Goal: Find specific page/section: Find specific page/section

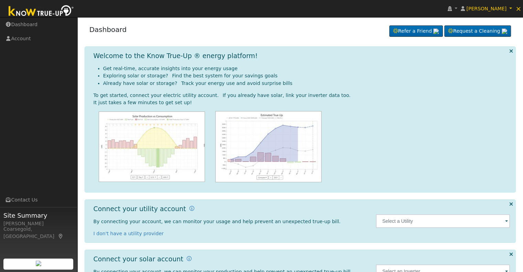
click at [505, 219] on span at bounding box center [506, 222] width 3 height 8
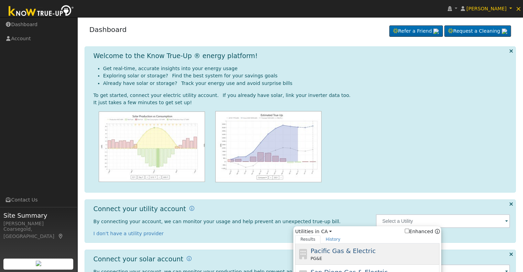
click at [346, 252] on span "Pacific Gas & Electric" at bounding box center [342, 250] width 65 height 7
type input "PG&E"
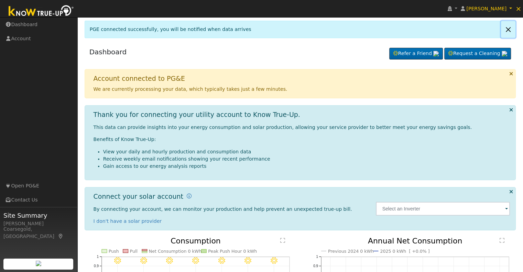
click at [508, 27] on link at bounding box center [508, 29] width 14 height 17
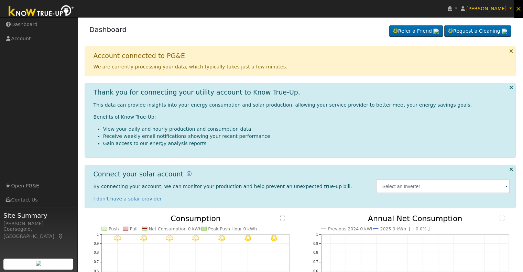
click at [518, 9] on span "×" at bounding box center [518, 8] width 6 height 8
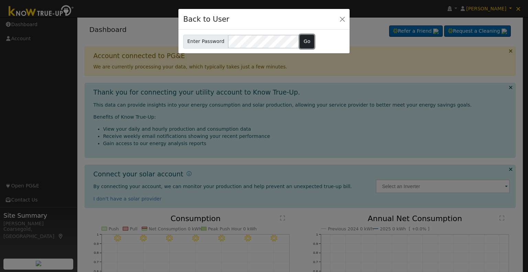
click at [308, 40] on button "Go" at bounding box center [307, 42] width 15 height 14
